Goal: Task Accomplishment & Management: Use online tool/utility

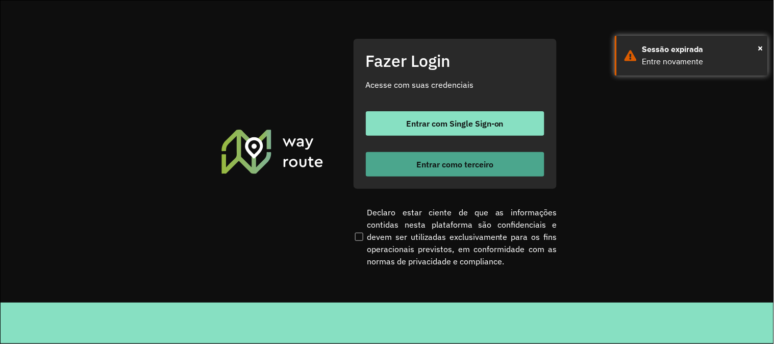
click at [399, 174] on button "Entrar como terceiro" at bounding box center [455, 164] width 179 height 24
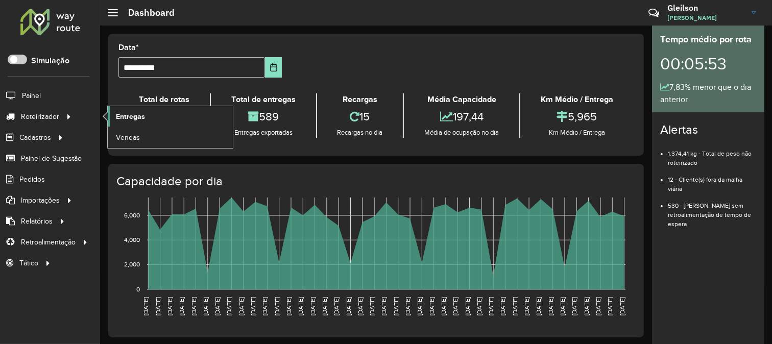
click at [114, 120] on link "Entregas" at bounding box center [170, 116] width 125 height 20
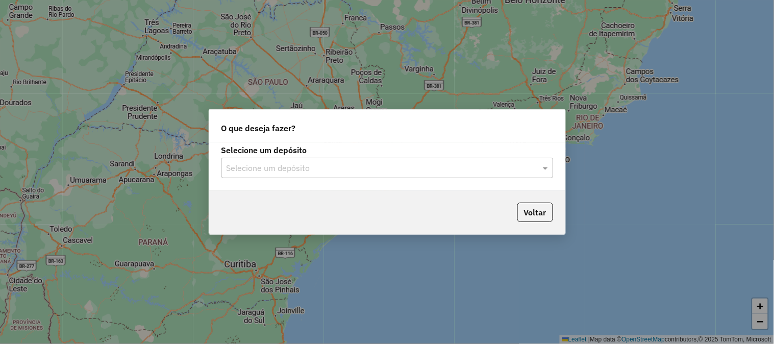
click at [376, 165] on input "text" at bounding box center [377, 168] width 301 height 12
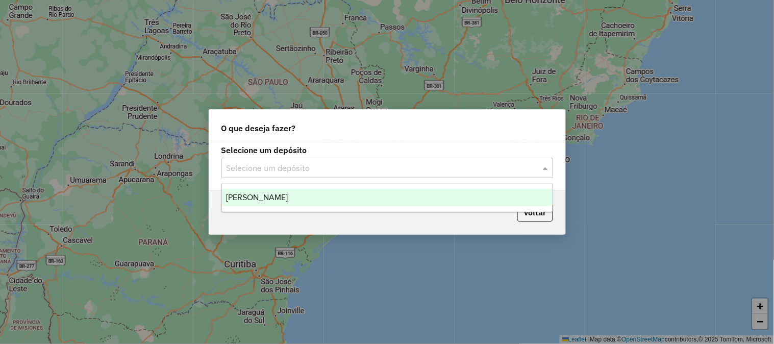
click at [349, 194] on div "Jodibe Juazeiro" at bounding box center [387, 197] width 331 height 17
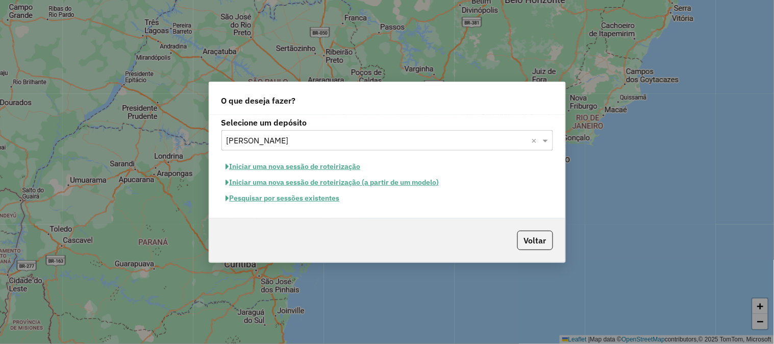
click at [305, 203] on button "Pesquisar por sessões existentes" at bounding box center [282, 198] width 123 height 16
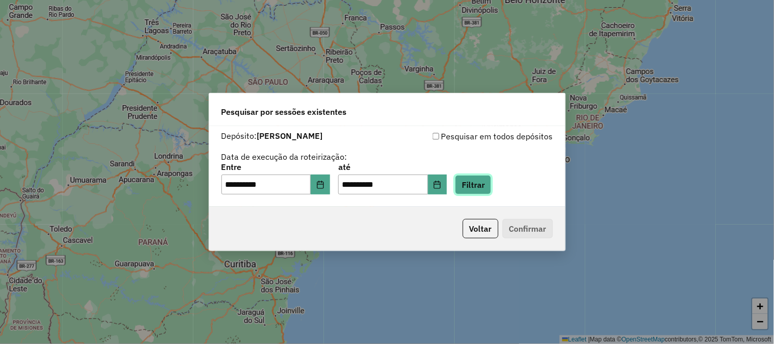
click at [487, 194] on button "Filtrar" at bounding box center [473, 184] width 36 height 19
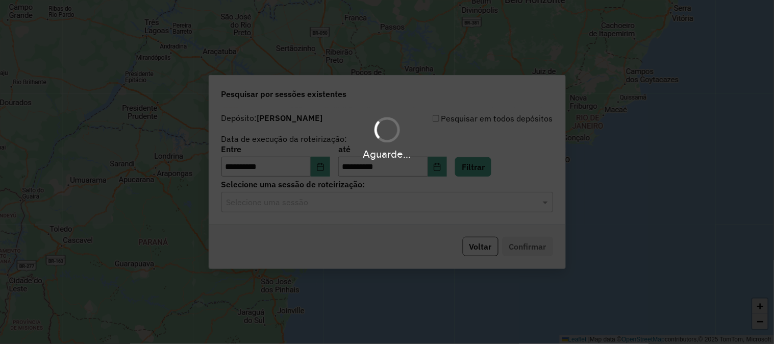
click at [383, 207] on input "text" at bounding box center [377, 202] width 301 height 12
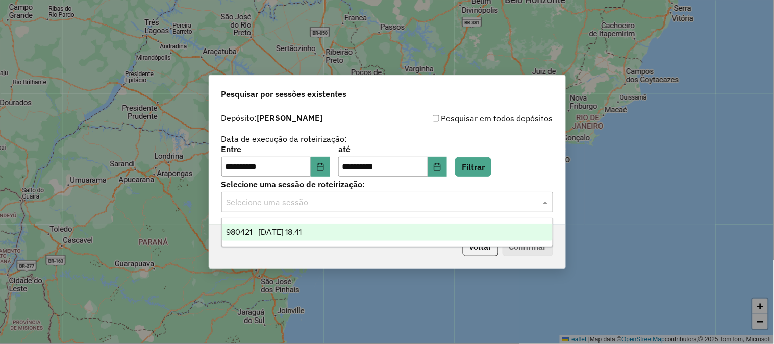
click at [338, 231] on div "980421 - 16/08/2025 18:41" at bounding box center [387, 232] width 331 height 17
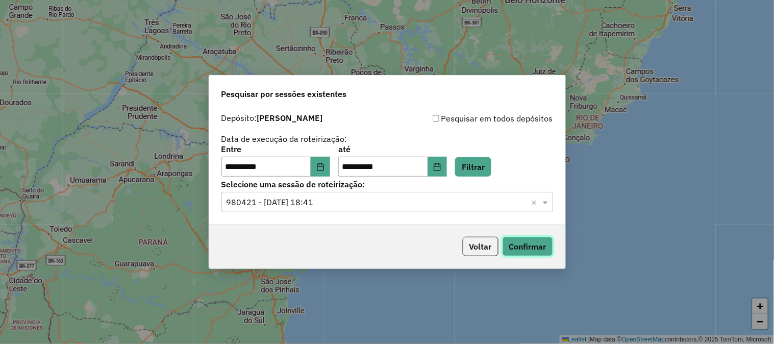
click at [506, 244] on button "Confirmar" at bounding box center [528, 246] width 51 height 19
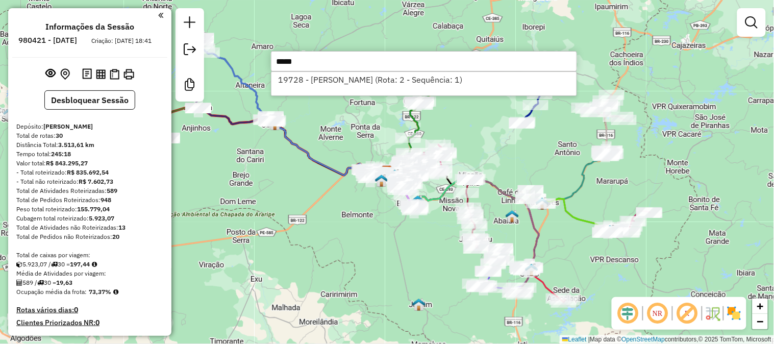
type input "*****"
click at [372, 90] on div "19728 - [PERSON_NAME] (Rota: 2 - Sequência: 1)" at bounding box center [424, 83] width 306 height 24
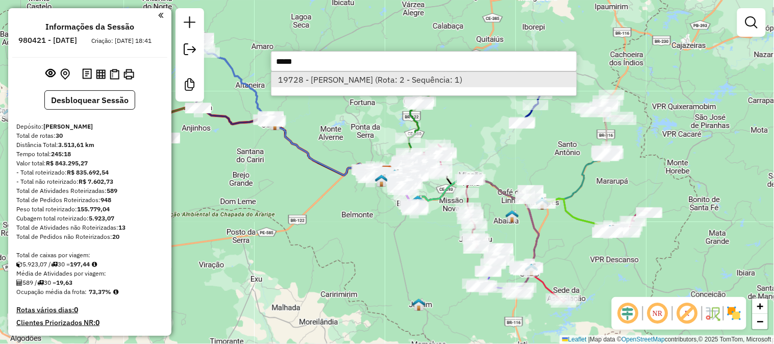
click at [372, 84] on li "19728 - [PERSON_NAME] (Rota: 2 - Sequência: 1)" at bounding box center [424, 79] width 305 height 15
select select "**********"
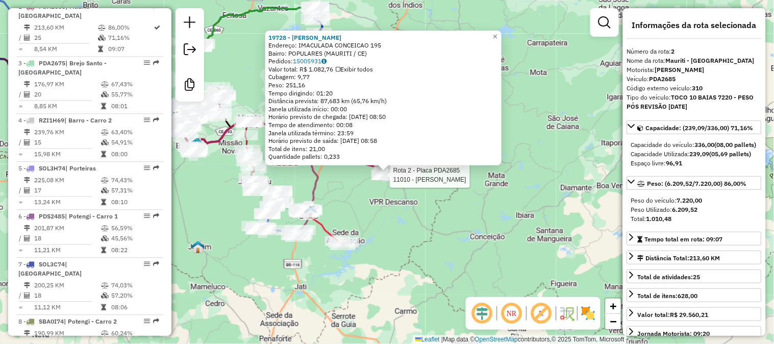
scroll to position [458, 0]
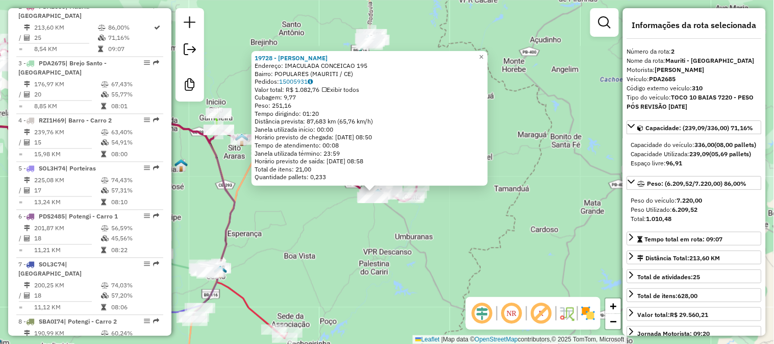
drag, startPoint x: 375, startPoint y: 190, endPoint x: 393, endPoint y: 227, distance: 41.5
click at [393, 227] on div "19728 - [PERSON_NAME]: IMACULADA CONCEICAO 195 Bairro: POPULARES (MAURITI / CE)…" at bounding box center [387, 172] width 774 height 344
